Goal: Use online tool/utility: Utilize a website feature to perform a specific function

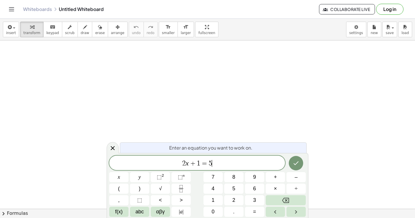
click at [220, 162] on span "2 x + 1 = 5 ​" at bounding box center [197, 163] width 176 height 8
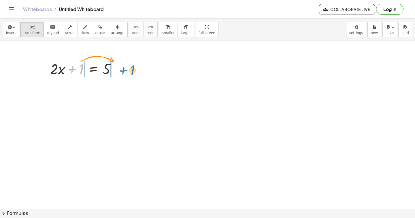
drag, startPoint x: 82, startPoint y: 71, endPoint x: 132, endPoint y: 72, distance: 50.7
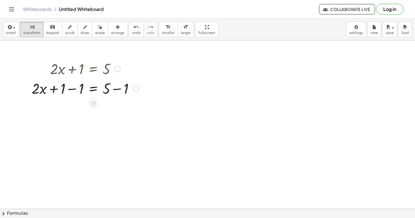
click at [71, 92] on div at bounding box center [85, 88] width 113 height 20
click at [121, 88] on div at bounding box center [85, 88] width 113 height 20
click at [118, 108] on div at bounding box center [85, 108] width 113 height 20
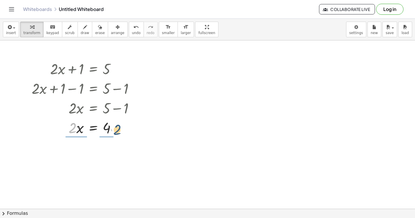
drag, startPoint x: 73, startPoint y: 130, endPoint x: 117, endPoint y: 132, distance: 44.4
click at [117, 132] on div at bounding box center [85, 127] width 113 height 20
click at [80, 151] on div at bounding box center [85, 151] width 113 height 29
click at [108, 152] on div at bounding box center [85, 151] width 113 height 29
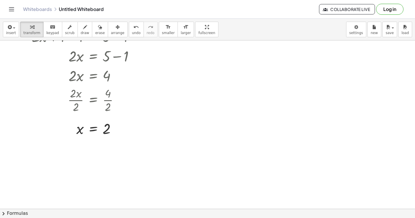
scroll to position [51, 0]
click at [43, 25] on button "keyboard keypad" at bounding box center [52, 30] width 19 height 16
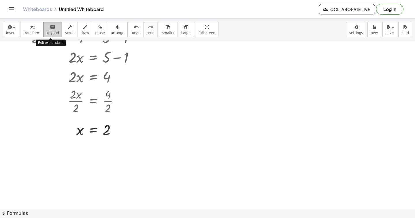
click at [52, 31] on span "keypad" at bounding box center [52, 33] width 13 height 4
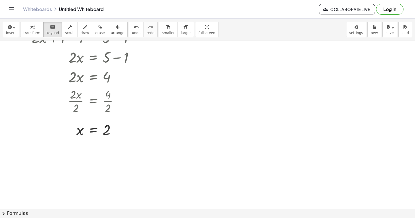
scroll to position [0, 0]
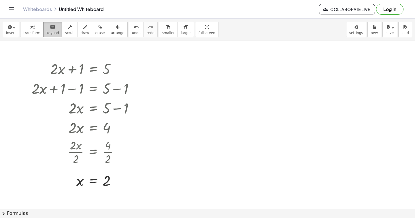
click at [50, 30] on button "keyboard keypad" at bounding box center [52, 30] width 19 height 16
click at [10, 31] on span "insert" at bounding box center [11, 33] width 10 height 4
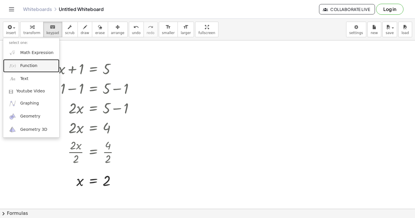
click at [35, 63] on span "Function" at bounding box center [28, 66] width 17 height 6
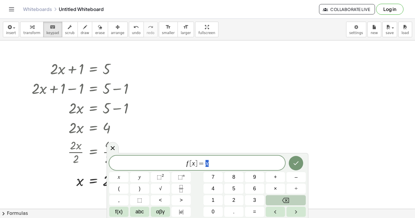
click at [283, 203] on button "Backspace" at bounding box center [286, 200] width 40 height 10
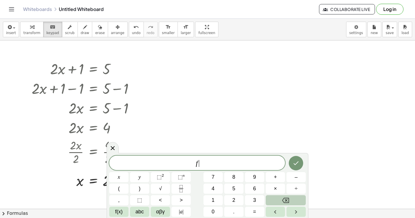
click at [283, 203] on button "Backspace" at bounding box center [286, 200] width 40 height 10
click at [95, 94] on body "Graspable Math Activities Get Started Activity Bank Assigned Work Classes White…" at bounding box center [207, 109] width 415 height 218
click at [5, 30] on button "insert" at bounding box center [11, 30] width 16 height 16
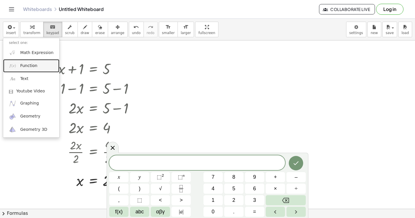
click at [33, 59] on link "Function" at bounding box center [31, 65] width 56 height 13
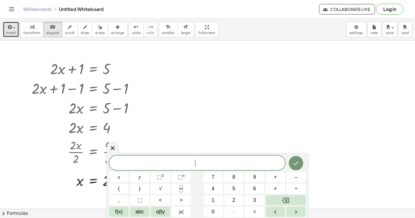
click at [12, 28] on span "button" at bounding box center [12, 28] width 1 height 4
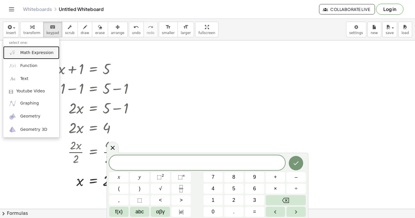
click at [22, 51] on span "Math Expression" at bounding box center [36, 53] width 33 height 6
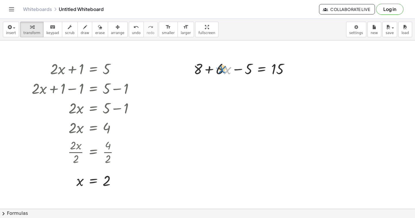
drag, startPoint x: 230, startPoint y: 66, endPoint x: 225, endPoint y: 65, distance: 5.4
click at [225, 65] on div at bounding box center [244, 69] width 106 height 20
drag, startPoint x: 250, startPoint y: 68, endPoint x: 304, endPoint y: 71, distance: 54.6
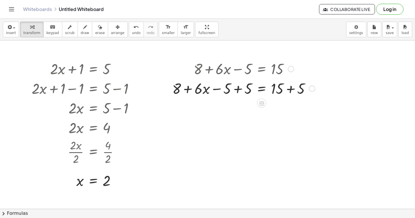
click at [289, 89] on div at bounding box center [243, 88] width 148 height 20
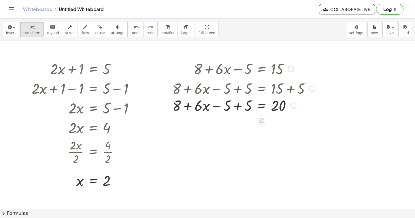
click at [239, 89] on div at bounding box center [243, 88] width 148 height 20
click at [238, 107] on div at bounding box center [243, 108] width 148 height 20
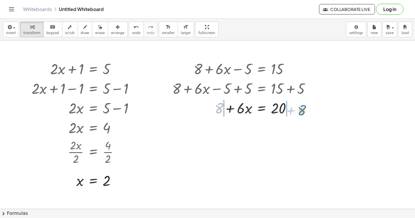
drag, startPoint x: 221, startPoint y: 108, endPoint x: 301, endPoint y: 108, distance: 80.7
click at [301, 108] on div at bounding box center [243, 108] width 148 height 20
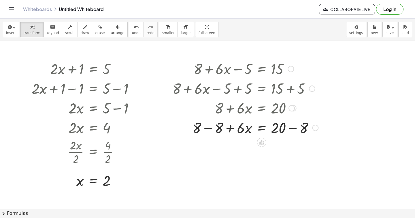
click at [295, 108] on div at bounding box center [292, 108] width 6 height 6
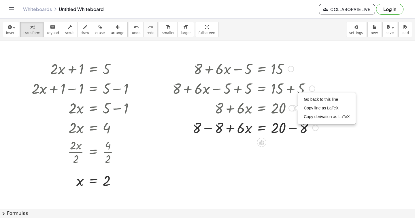
click at [292, 127] on div at bounding box center [245, 127] width 152 height 20
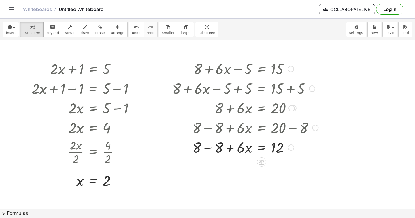
click at [207, 127] on div at bounding box center [245, 127] width 152 height 20
click at [207, 145] on div at bounding box center [245, 147] width 152 height 20
drag, startPoint x: 240, startPoint y: 147, endPoint x: 275, endPoint y: 150, distance: 35.6
click at [276, 150] on div at bounding box center [245, 147] width 152 height 20
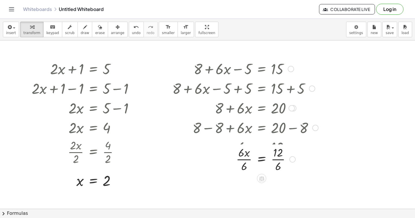
click at [276, 148] on div at bounding box center [244, 147] width 149 height 20
click at [276, 170] on div at bounding box center [245, 171] width 152 height 29
click at [243, 172] on div at bounding box center [245, 171] width 152 height 29
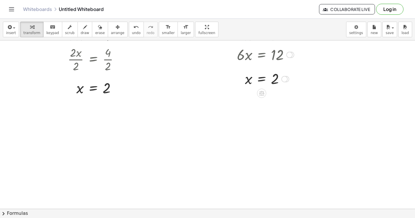
scroll to position [125, 0]
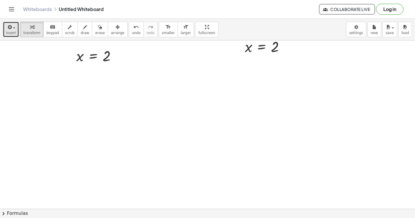
click at [14, 30] on div "button" at bounding box center [11, 26] width 10 height 7
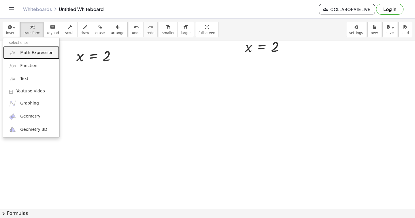
click at [26, 51] on span "Math Expression" at bounding box center [36, 53] width 33 height 6
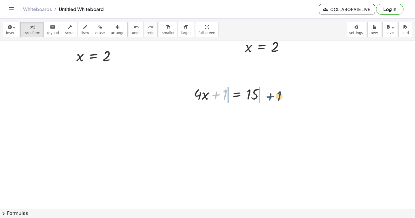
drag, startPoint x: 218, startPoint y: 94, endPoint x: 272, endPoint y: 95, distance: 54.2
click at [272, 95] on div "+ 1 + · 4 · x + 1 = 15" at bounding box center [229, 93] width 88 height 22
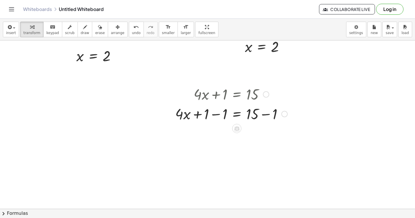
click at [218, 113] on div at bounding box center [231, 113] width 118 height 20
click at [268, 115] on div at bounding box center [240, 113] width 99 height 20
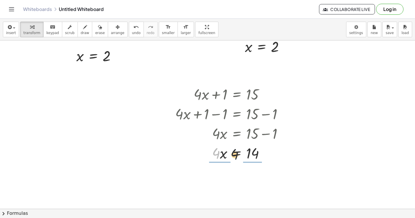
drag, startPoint x: 215, startPoint y: 114, endPoint x: 256, endPoint y: 119, distance: 41.0
click at [237, 94] on div "+ · 4 · x + 1 = 15 + · 4 · x + 1 − 1 = + 15 − 1 + · 4 · x + 0 = + 15 − 1 · 4 · …" at bounding box center [237, 94] width 0 height 0
click at [253, 174] on div at bounding box center [231, 176] width 118 height 29
click at [220, 178] on div at bounding box center [231, 176] width 118 height 29
click at [252, 176] on div at bounding box center [231, 176] width 118 height 29
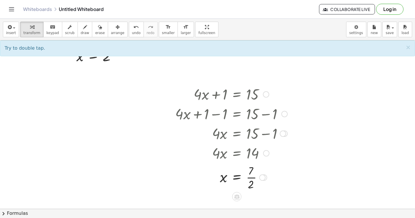
click at [252, 177] on div at bounding box center [231, 176] width 118 height 29
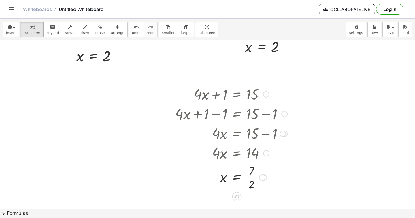
click at [252, 177] on div at bounding box center [231, 176] width 118 height 29
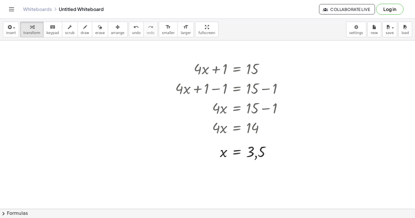
scroll to position [151, 0]
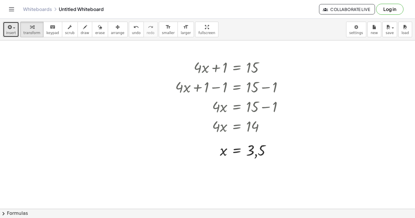
click at [16, 27] on button "insert" at bounding box center [11, 30] width 16 height 16
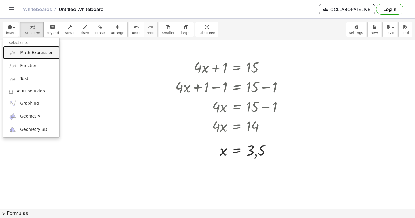
click at [23, 50] on span "Math Expression" at bounding box center [36, 53] width 33 height 6
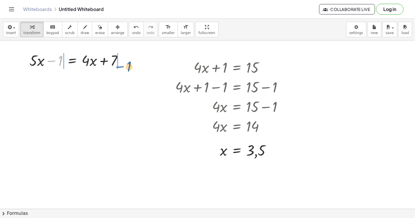
drag, startPoint x: 54, startPoint y: 61, endPoint x: 123, endPoint y: 66, distance: 68.8
click at [123, 66] on div at bounding box center [78, 60] width 103 height 20
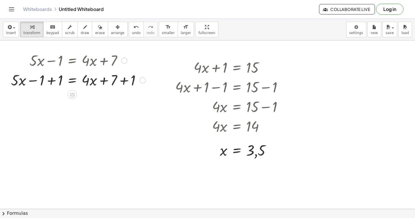
click at [125, 81] on div at bounding box center [78, 80] width 140 height 20
click at [51, 82] on div at bounding box center [70, 80] width 124 height 20
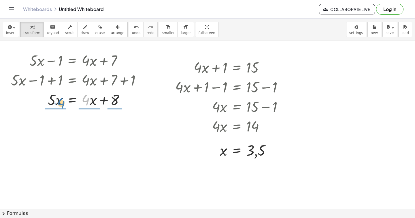
drag, startPoint x: 89, startPoint y: 99, endPoint x: 65, endPoint y: 103, distance: 24.2
click at [65, 103] on div at bounding box center [78, 99] width 140 height 20
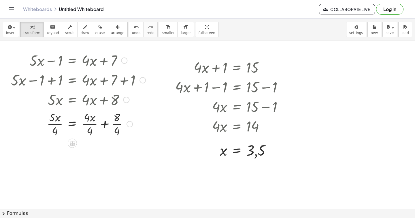
click at [54, 130] on div at bounding box center [78, 123] width 140 height 29
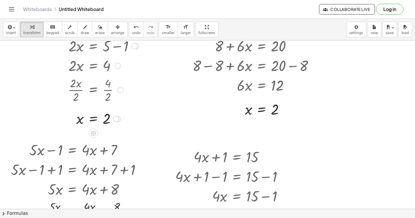
scroll to position [148, 0]
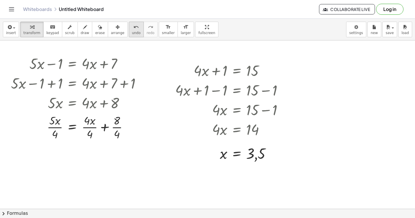
click at [133, 34] on span "undo" at bounding box center [136, 33] width 9 height 4
click at [135, 33] on span "undo" at bounding box center [136, 33] width 9 height 4
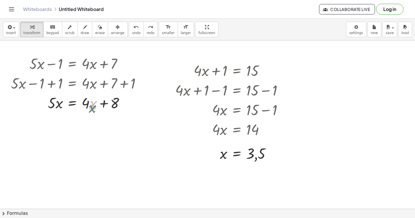
click at [91, 107] on div at bounding box center [77, 103] width 136 height 20
drag, startPoint x: 88, startPoint y: 103, endPoint x: 35, endPoint y: 105, distance: 52.2
click at [35, 105] on div at bounding box center [77, 103] width 136 height 20
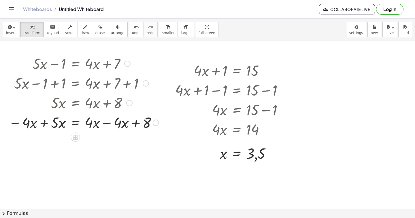
click at [107, 124] on div at bounding box center [84, 122] width 156 height 20
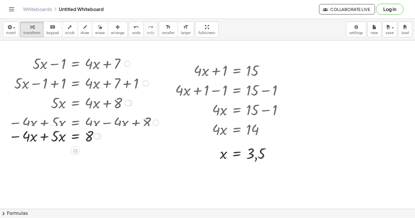
click at [19, 124] on div at bounding box center [84, 122] width 156 height 20
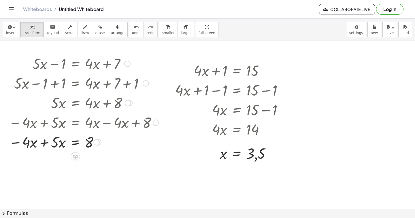
click at [19, 144] on div at bounding box center [84, 142] width 156 height 20
click at [17, 143] on div at bounding box center [84, 142] width 156 height 20
click at [19, 142] on div at bounding box center [84, 142] width 156 height 20
click at [14, 144] on div at bounding box center [84, 142] width 156 height 20
click at [17, 143] on div at bounding box center [84, 142] width 156 height 20
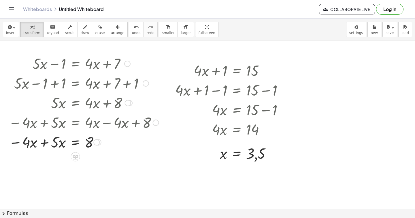
click at [46, 144] on div at bounding box center [84, 142] width 156 height 20
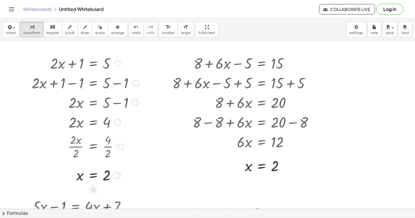
scroll to position [5, 0]
drag, startPoint x: 184, startPoint y: 19, endPoint x: 415, endPoint y: -42, distance: 239.0
click at [415, 0] on html "Graspable Math Activities Get Started Activity Bank Assigned Work Classes White…" at bounding box center [207, 109] width 415 height 218
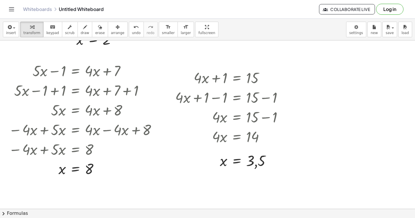
scroll to position [122, 0]
